Goal: Task Accomplishment & Management: Manage account settings

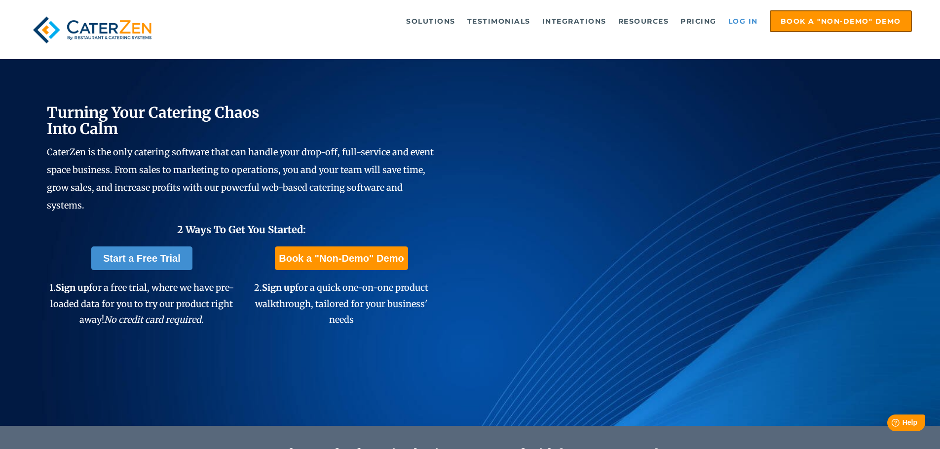
click at [738, 25] on link "Log in" at bounding box center [742, 21] width 39 height 20
click at [744, 24] on link "Log in" at bounding box center [742, 21] width 39 height 20
click at [752, 25] on link "Log in" at bounding box center [742, 21] width 39 height 20
click at [738, 18] on link "Log in" at bounding box center [742, 21] width 39 height 20
click at [753, 25] on link "Log in" at bounding box center [742, 21] width 39 height 20
